Goal: Task Accomplishment & Management: Manage account settings

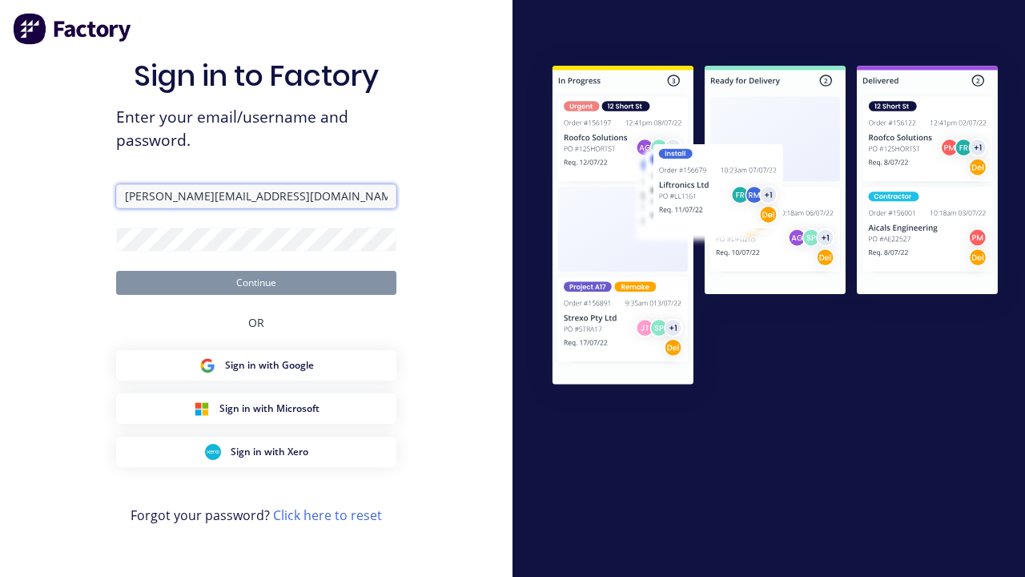
type input "[PERSON_NAME][EMAIL_ADDRESS][DOMAIN_NAME]"
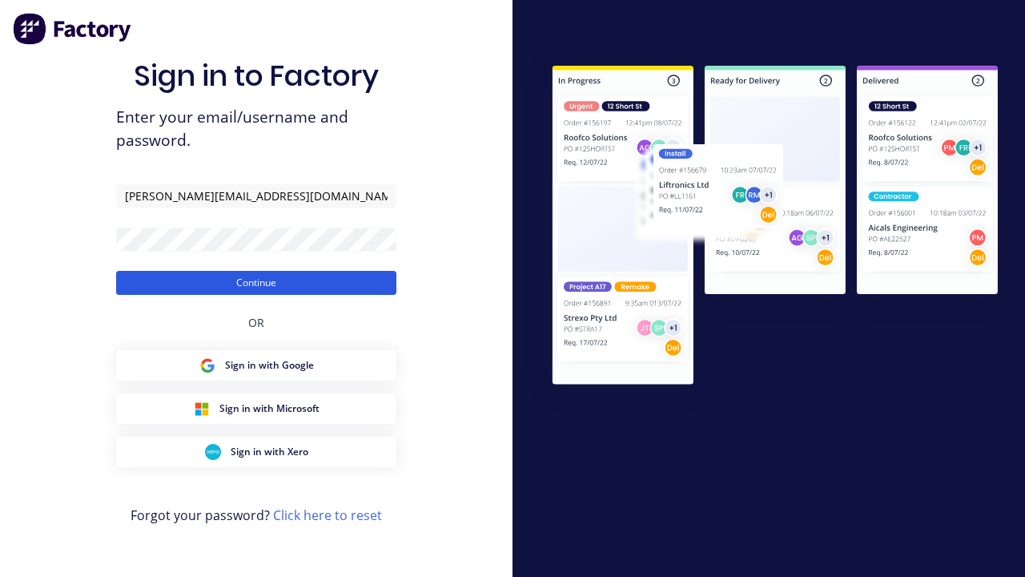
click at [256, 282] on button "Continue" at bounding box center [256, 283] width 280 height 24
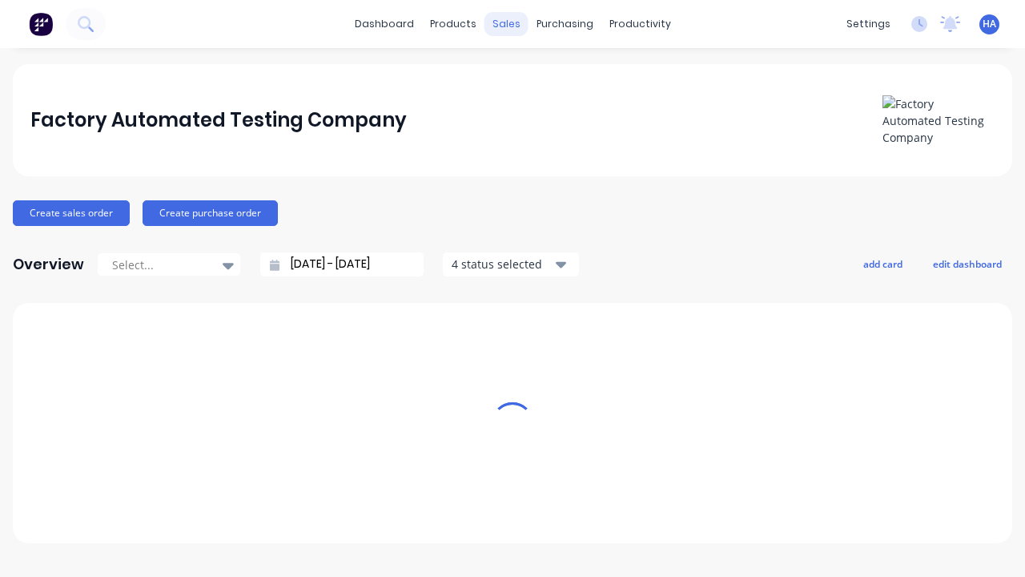
click at [506, 24] on div "sales" at bounding box center [507, 24] width 44 height 24
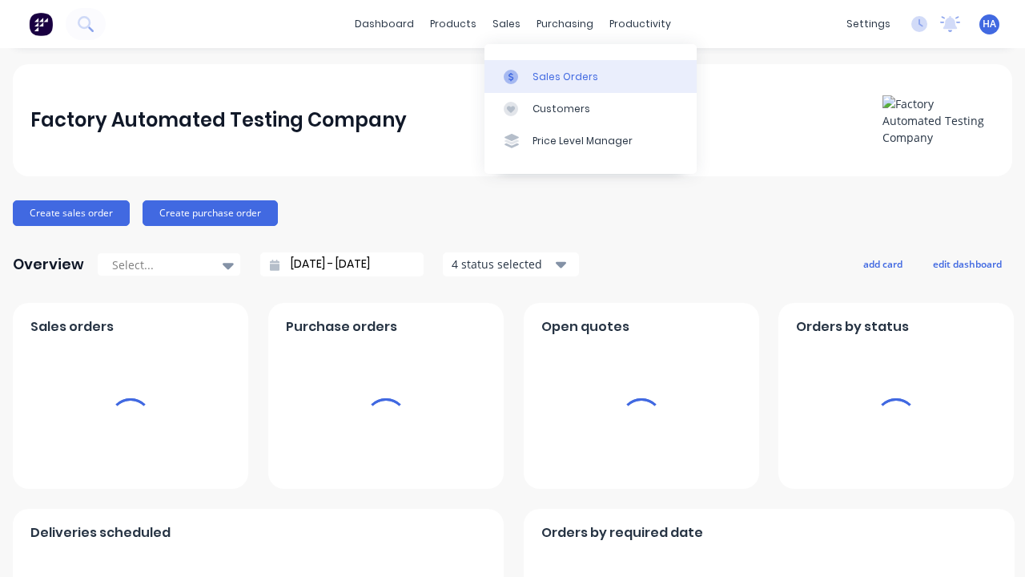
click at [590, 76] on div "Sales Orders" at bounding box center [566, 77] width 66 height 14
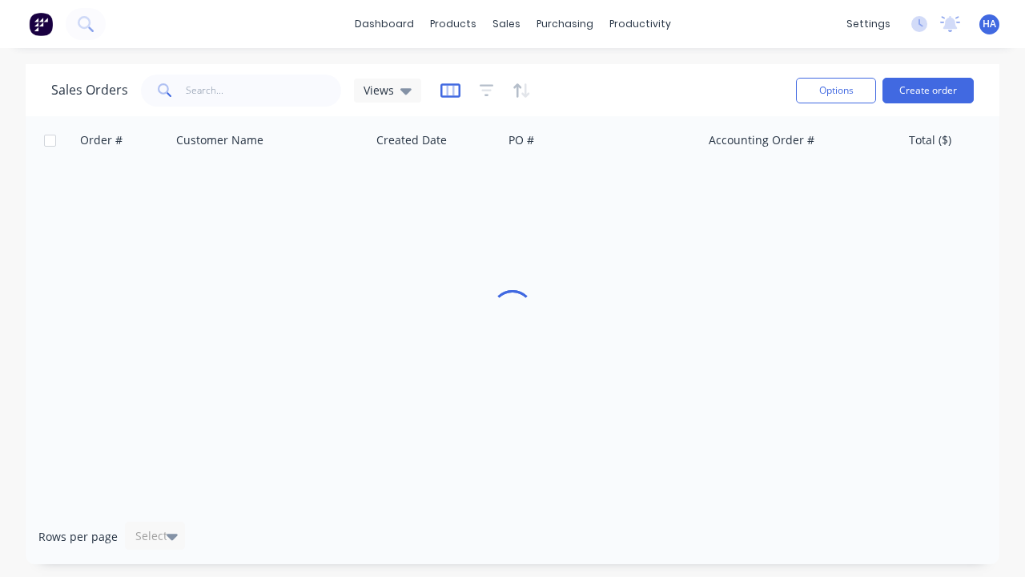
click at [448, 90] on icon "button" at bounding box center [451, 91] width 20 height 16
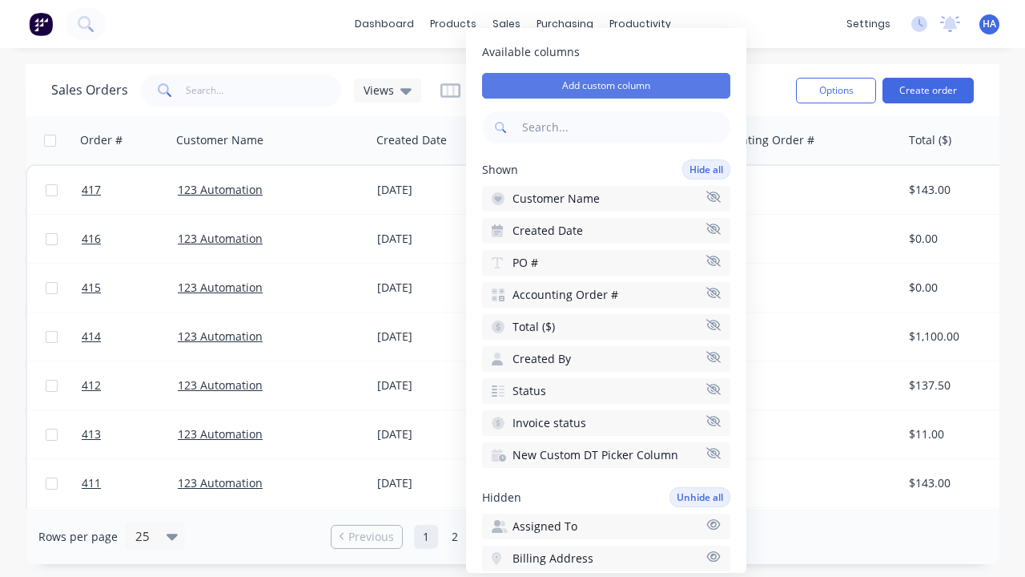
click at [606, 86] on button "Add custom column" at bounding box center [606, 86] width 248 height 26
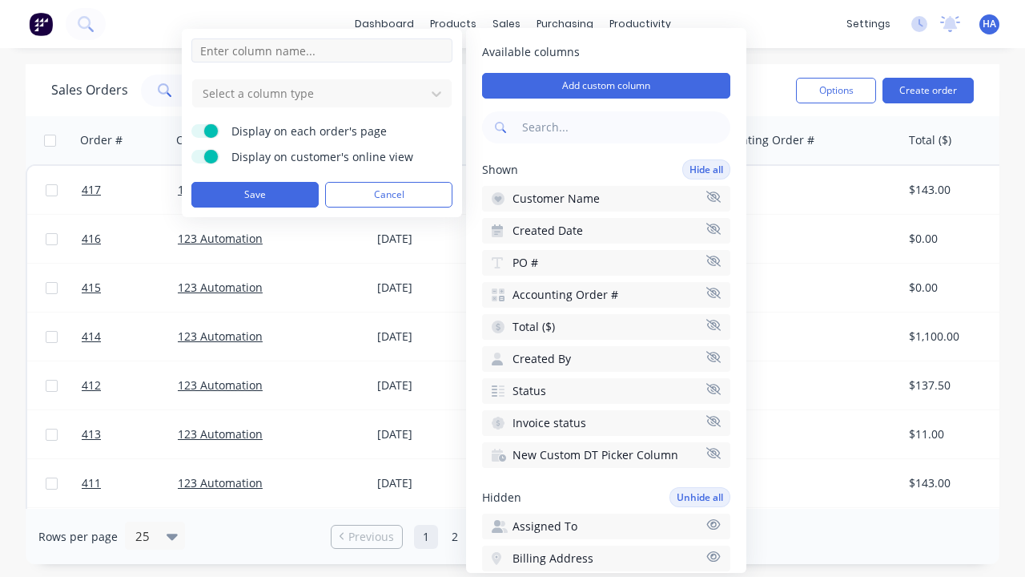
click at [322, 50] on input at bounding box center [321, 50] width 261 height 24
type input "New Custom Number Column"
click at [309, 93] on div at bounding box center [309, 93] width 216 height 20
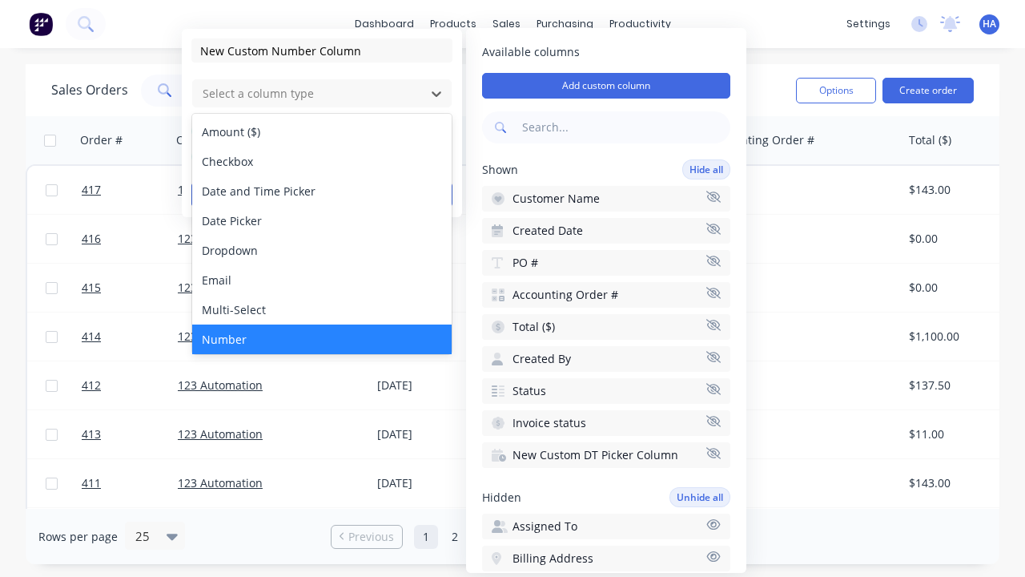
click at [322, 339] on div "Number" at bounding box center [322, 339] width 260 height 30
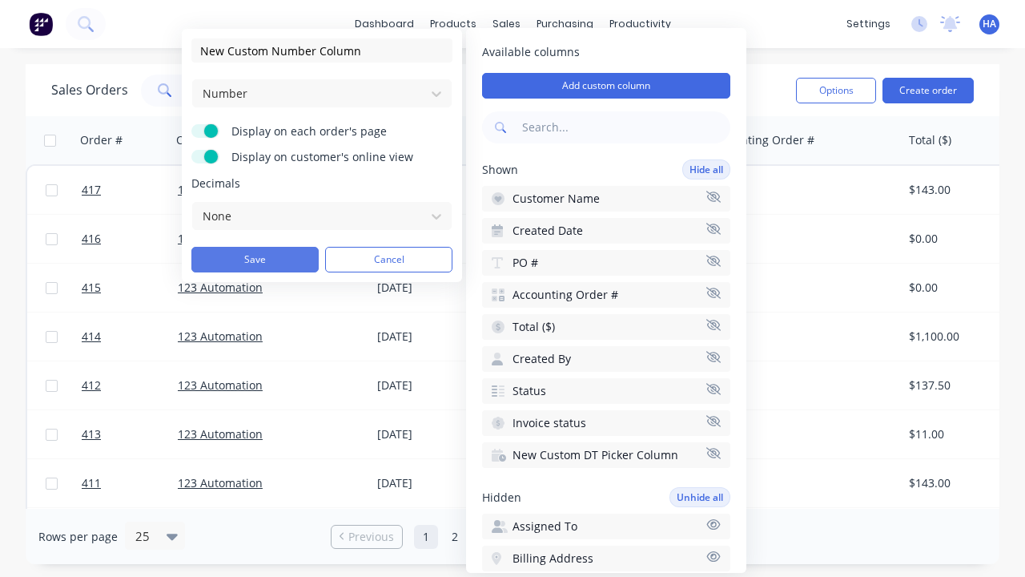
click at [255, 260] on button "Save" at bounding box center [254, 260] width 127 height 26
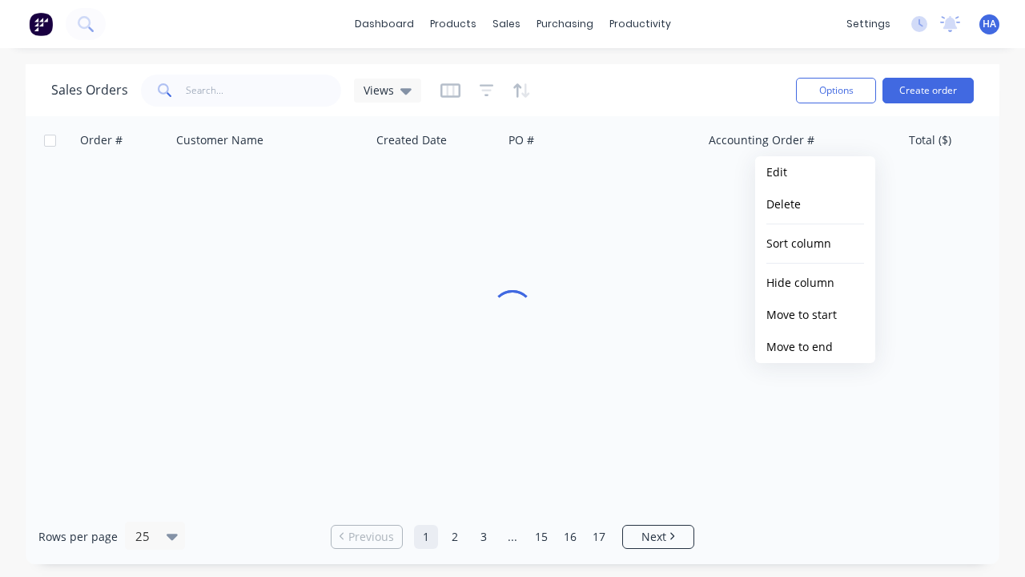
scroll to position [0, 1049]
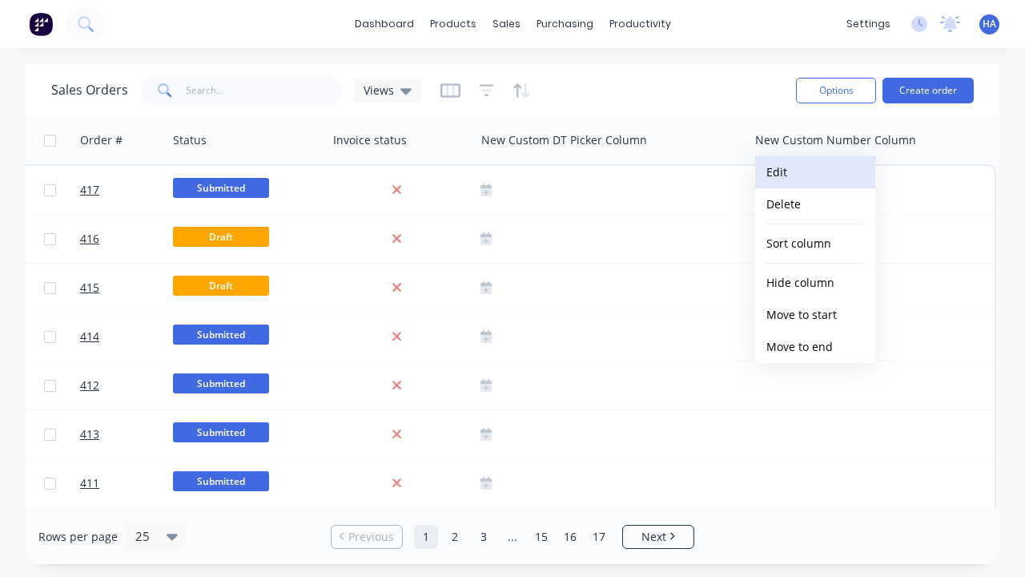
click at [816, 172] on button "Edit" at bounding box center [815, 172] width 120 height 32
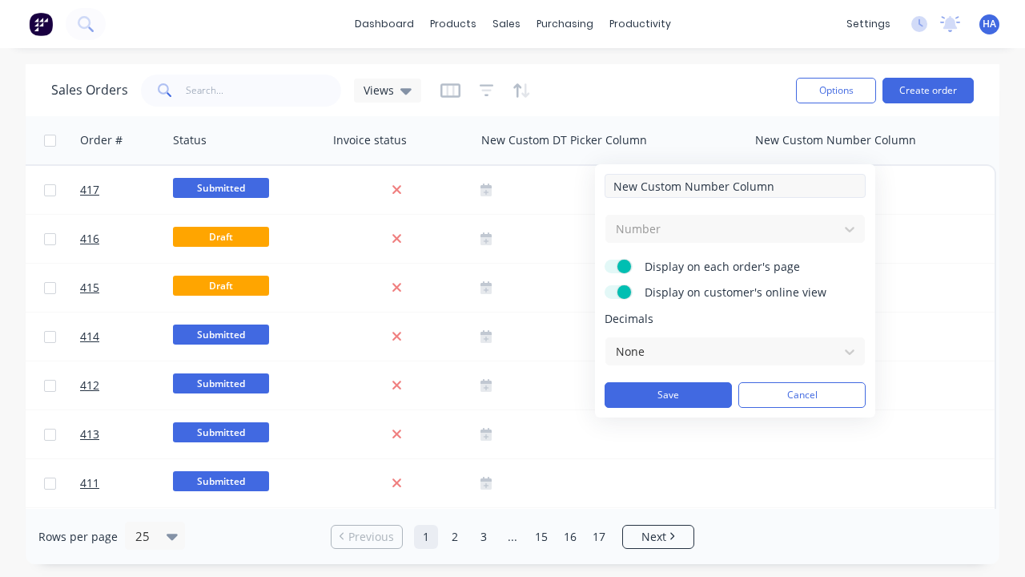
click at [735, 186] on input "New Custom Number Column" at bounding box center [735, 186] width 261 height 24
type input "New Custom Number Column - Updated"
click at [668, 395] on button "Save" at bounding box center [668, 395] width 127 height 26
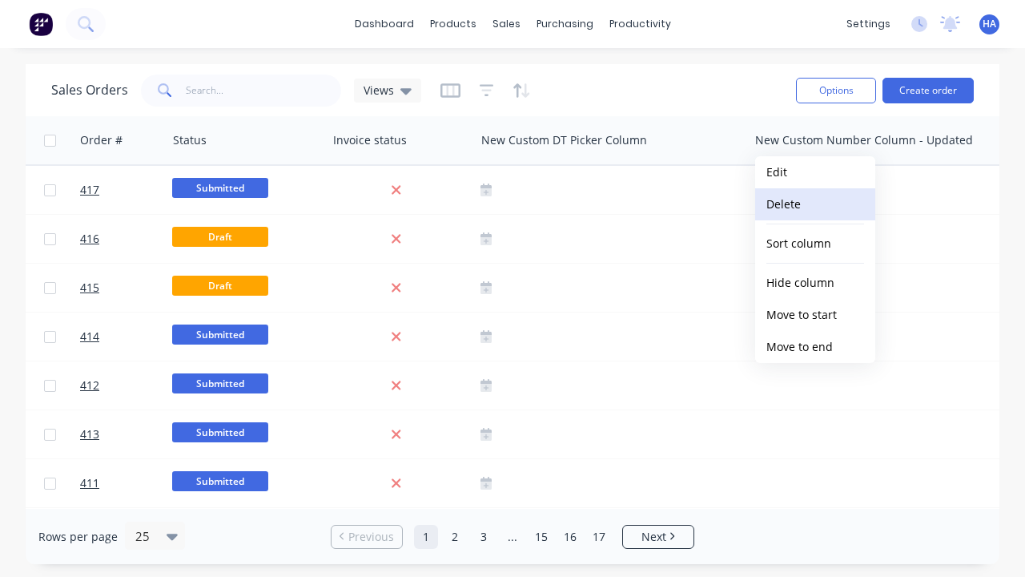
click at [816, 204] on button "Delete" at bounding box center [815, 204] width 120 height 32
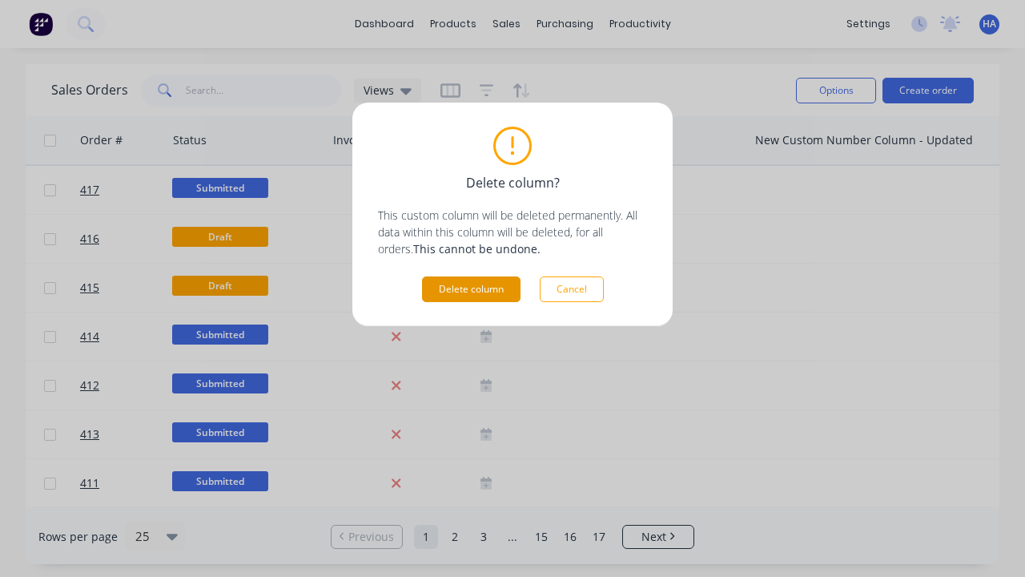
click at [471, 289] on button "Delete column" at bounding box center [471, 289] width 99 height 26
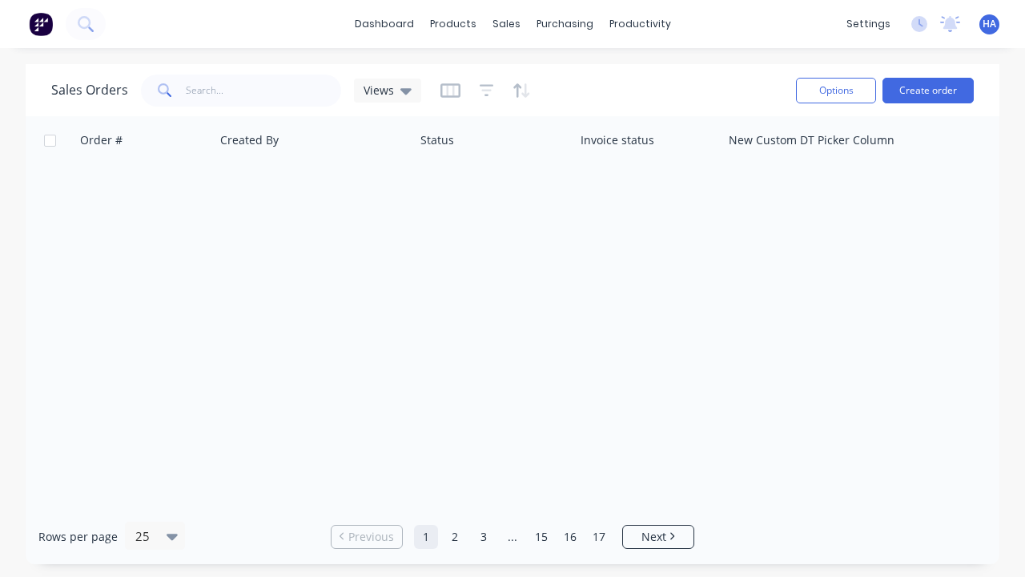
scroll to position [0, 801]
